Goal: Go to known website: Go to known website

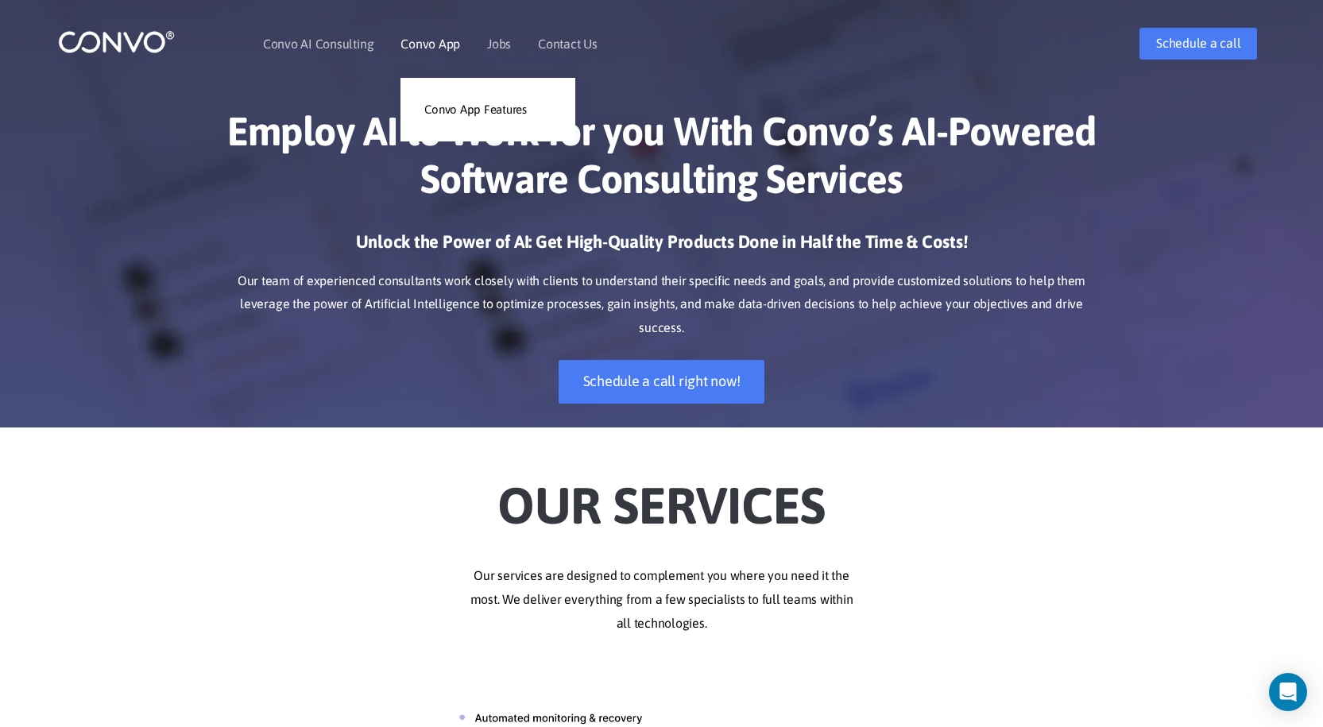
click at [428, 42] on link "Convo App" at bounding box center [430, 43] width 60 height 13
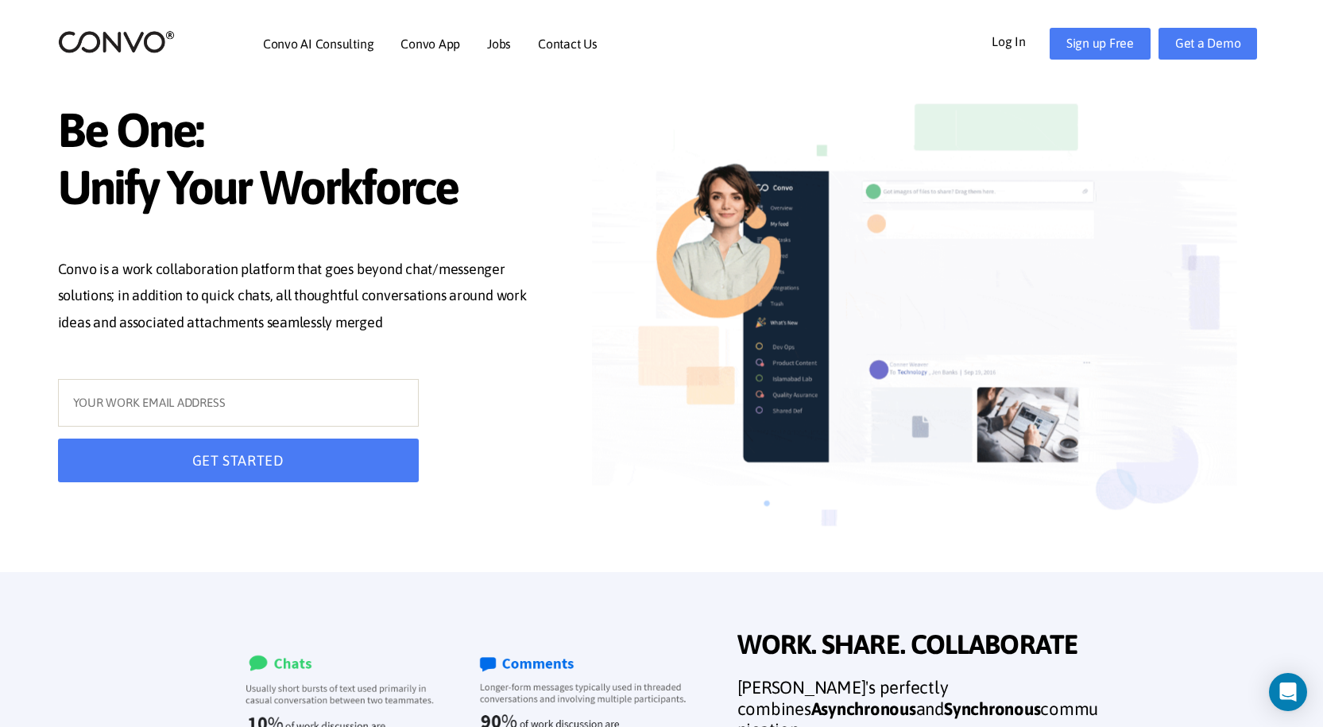
click at [1003, 43] on link "Log In" at bounding box center [1021, 40] width 58 height 25
